Goal: Task Accomplishment & Management: Complete application form

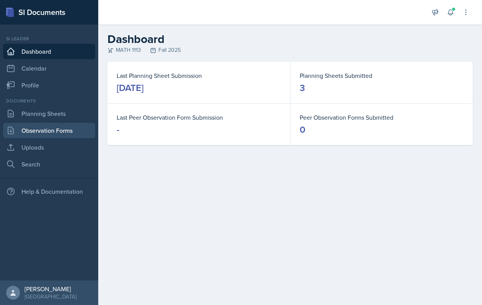
click at [44, 126] on link "Observation Forms" at bounding box center [49, 130] width 92 height 15
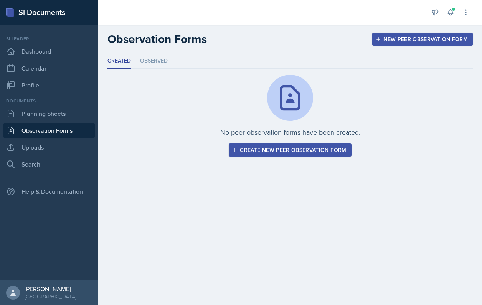
click at [286, 144] on button "Create new peer observation form" at bounding box center [290, 150] width 122 height 13
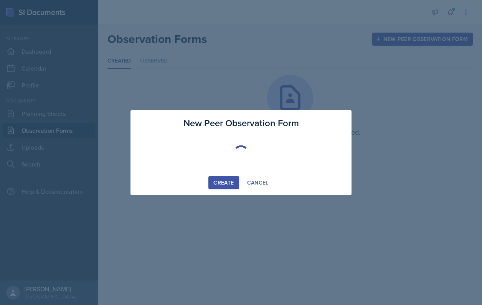
drag, startPoint x: 286, startPoint y: 144, endPoint x: 281, endPoint y: 148, distance: 6.9
click at [284, 144] on div at bounding box center [241, 153] width 203 height 46
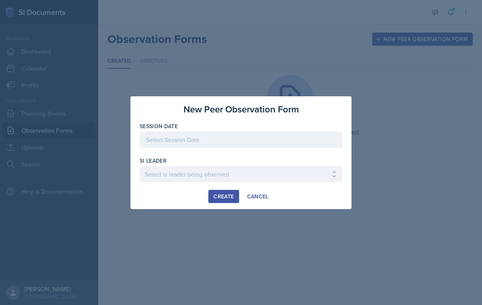
click at [249, 149] on div at bounding box center [241, 152] width 203 height 8
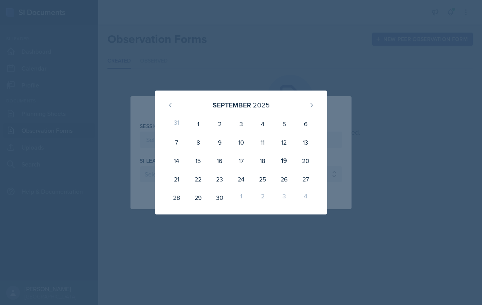
click at [206, 89] on div at bounding box center [241, 152] width 482 height 305
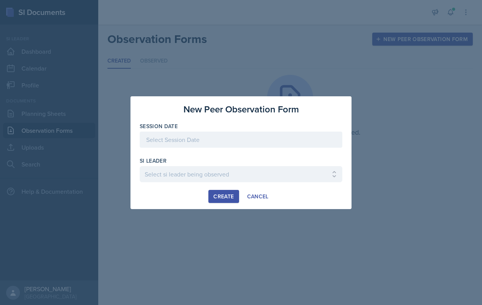
click at [206, 86] on div at bounding box center [241, 152] width 482 height 305
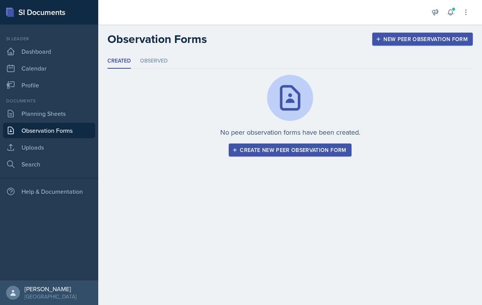
click at [266, 150] on div "Create new peer observation form" at bounding box center [290, 150] width 112 height 6
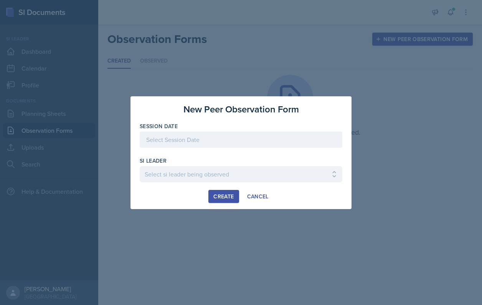
click at [266, 149] on div at bounding box center [241, 152] width 203 height 8
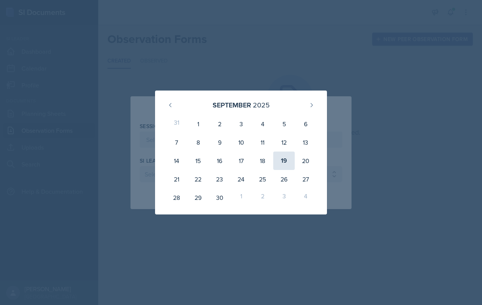
click at [289, 162] on div "19" at bounding box center [283, 161] width 21 height 18
type input "[DATE]"
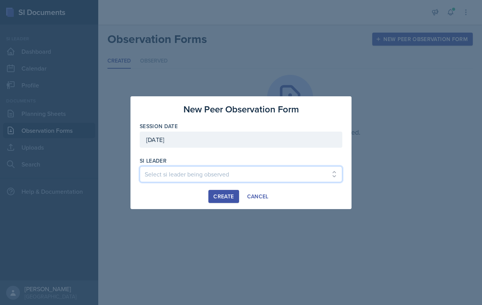
select select "61f3d8c0-7c6b-467e-aa4c-dcdc9eabd6da"
click at [219, 197] on div "Create" at bounding box center [223, 196] width 20 height 6
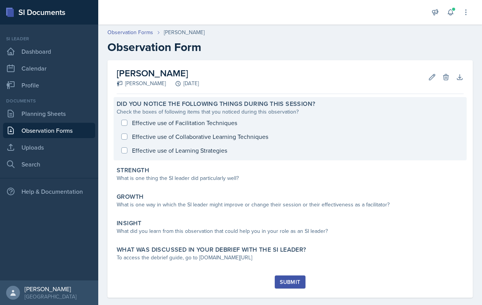
click at [210, 125] on div "Effective use of Facilitation Techniques Effective use of Collaborative Learnin…" at bounding box center [290, 136] width 347 height 41
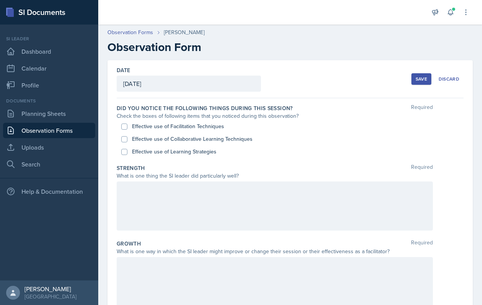
click at [209, 127] on label "Effective use of Facilitation Techniques" at bounding box center [178, 126] width 92 height 8
click at [127, 127] on input "Effective use of Facilitation Techniques" at bounding box center [124, 127] width 6 height 6
checkbox input "true"
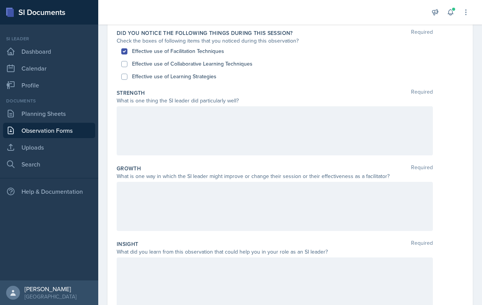
scroll to position [84, 0]
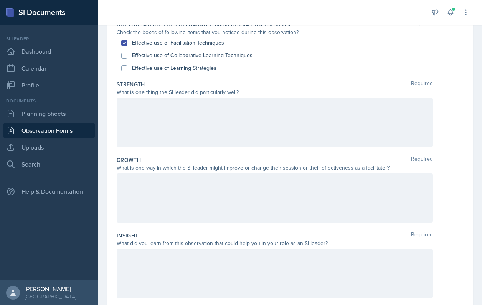
click at [201, 126] on div at bounding box center [275, 122] width 316 height 49
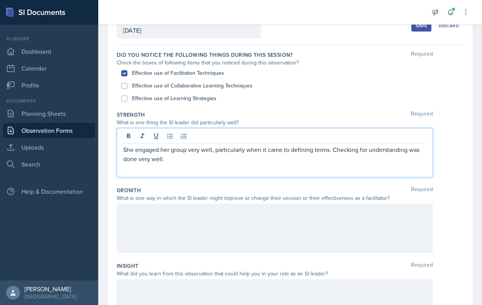
scroll to position [43, 0]
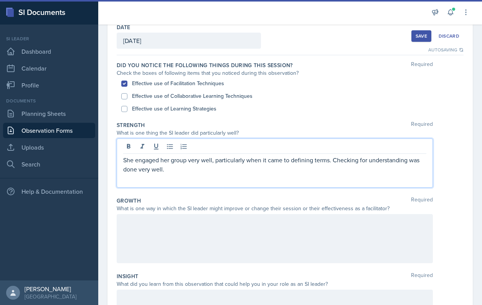
click at [173, 97] on label "Effective use of Collaborative Learning Techniques" at bounding box center [192, 96] width 121 height 8
click at [127, 97] on input "Effective use of Collaborative Learning Techniques" at bounding box center [124, 96] width 6 height 6
checkbox input "true"
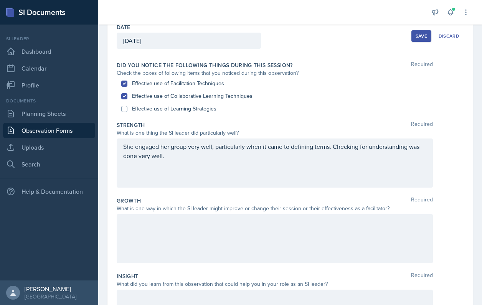
click at [161, 183] on div "She engaged her group very well, particularly when it came to defining terms. C…" at bounding box center [275, 163] width 316 height 49
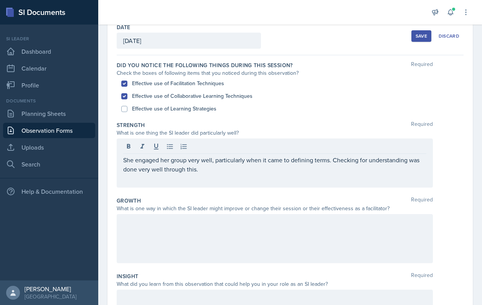
click at [162, 239] on div at bounding box center [275, 238] width 316 height 49
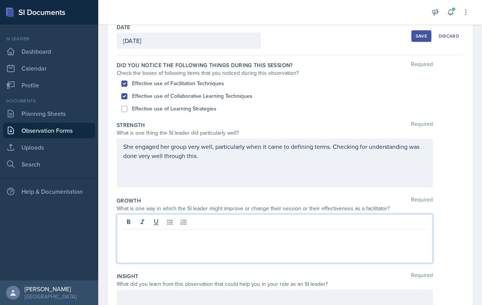
scroll to position [96, 0]
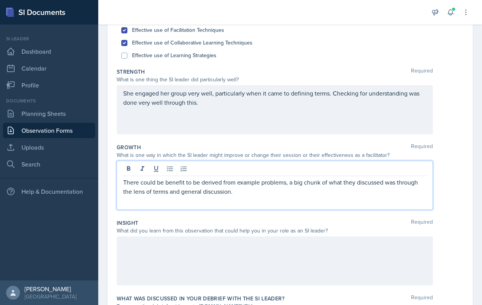
click at [132, 249] on div at bounding box center [275, 260] width 316 height 49
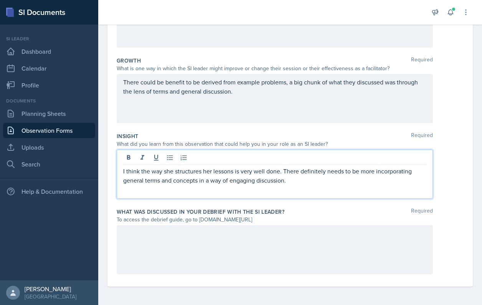
scroll to position [183, 0]
click at [217, 254] on div at bounding box center [275, 249] width 316 height 49
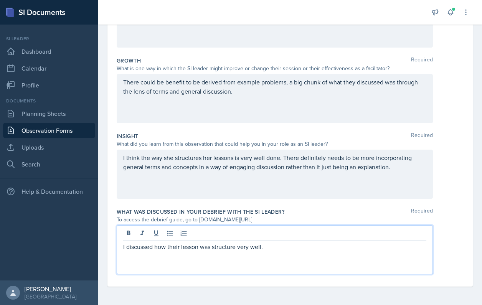
click at [238, 250] on p "I discussed how their lesson was structure very well." at bounding box center [274, 246] width 303 height 9
click at [284, 254] on div "I discussed how their lesson was structured very well." at bounding box center [275, 249] width 316 height 49
click at [275, 247] on p "I discussed how their lesson was structured very well." at bounding box center [274, 246] width 303 height 9
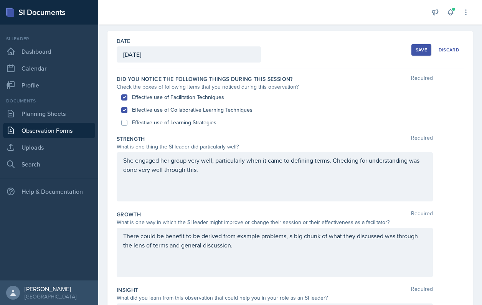
scroll to position [18, 0]
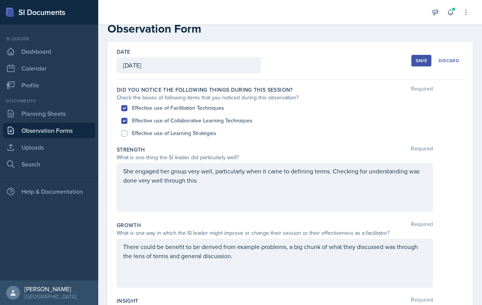
click at [418, 57] on button "Save" at bounding box center [421, 61] width 20 height 12
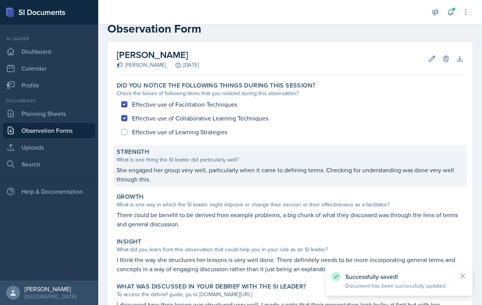
scroll to position [94, 0]
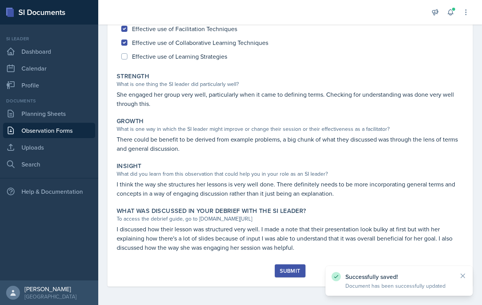
click at [287, 273] on div "Submit" at bounding box center [290, 271] width 20 height 6
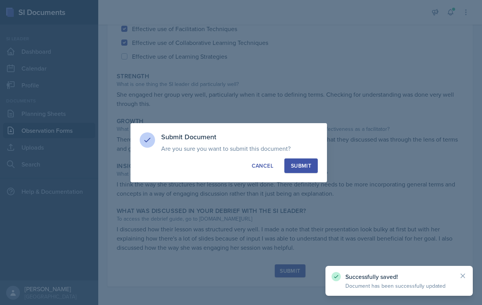
click at [312, 167] on button "Submit" at bounding box center [300, 165] width 33 height 15
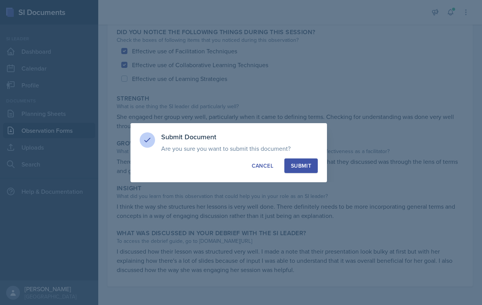
scroll to position [72, 0]
